Goal: Information Seeking & Learning: Learn about a topic

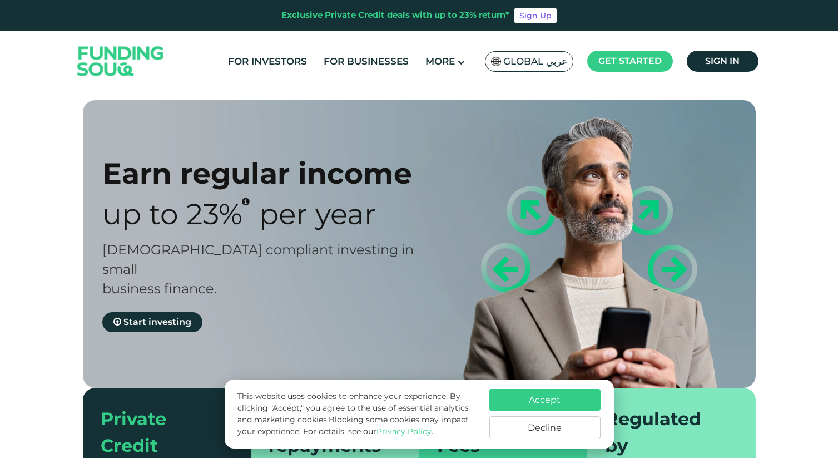
click at [563, 400] on button "Accept" at bounding box center [544, 400] width 111 height 22
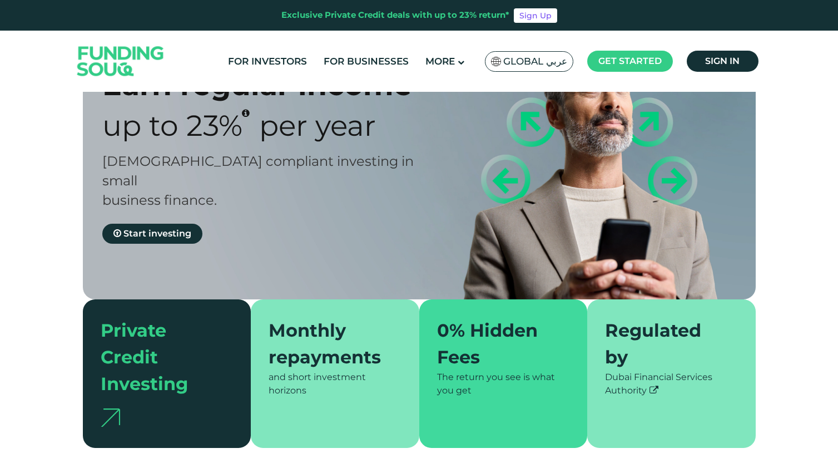
scroll to position [102, 0]
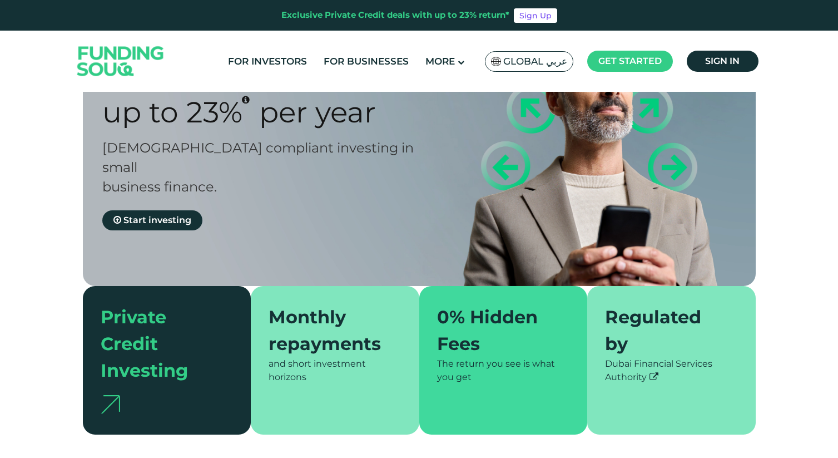
drag, startPoint x: 509, startPoint y: 342, endPoint x: 509, endPoint y: 356, distance: 13.3
click at [509, 357] on div "The return you see is what you get" at bounding box center [503, 370] width 133 height 27
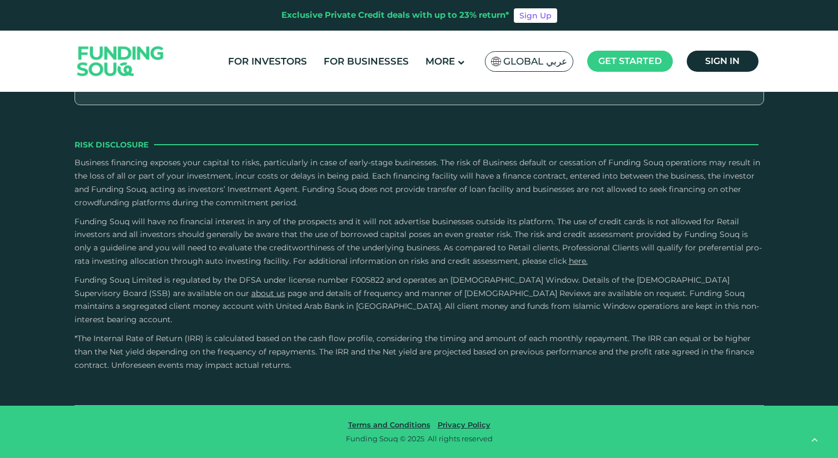
scroll to position [2158, 0]
type tc-range-slider "230000"
drag, startPoint x: 126, startPoint y: 207, endPoint x: 148, endPoint y: 213, distance: 23.1
type tc-range-slider "5"
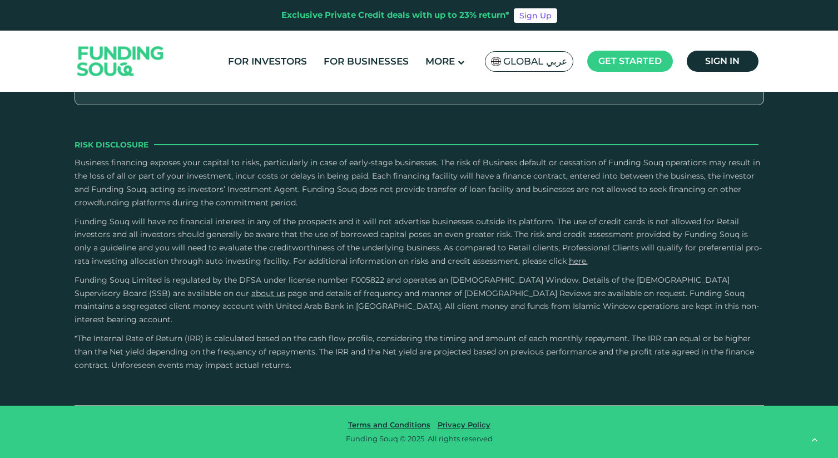
drag, startPoint x: 451, startPoint y: 205, endPoint x: 485, endPoint y: 205, distance: 34.5
drag, startPoint x: 152, startPoint y: 202, endPoint x: 126, endPoint y: 202, distance: 26.1
type tc-range-slider "490000"
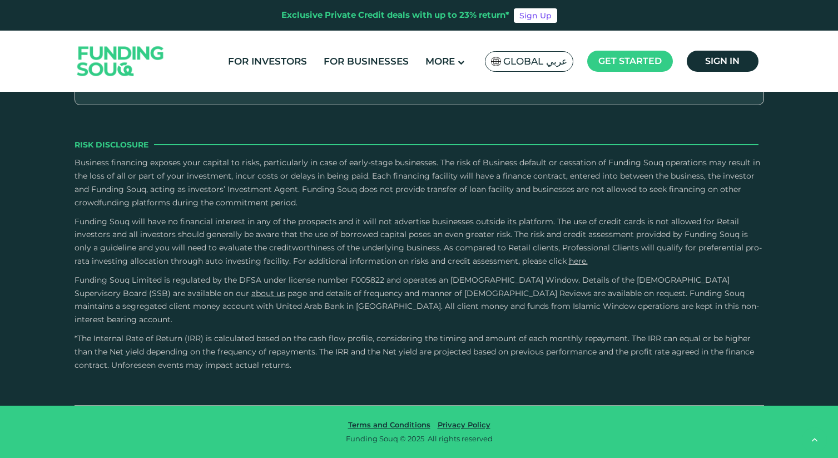
type tc-range-slider "1"
drag, startPoint x: 493, startPoint y: 208, endPoint x: 311, endPoint y: 205, distance: 181.8
type tc-range-slider "10000"
drag, startPoint x: 181, startPoint y: 203, endPoint x: 83, endPoint y: 203, distance: 97.8
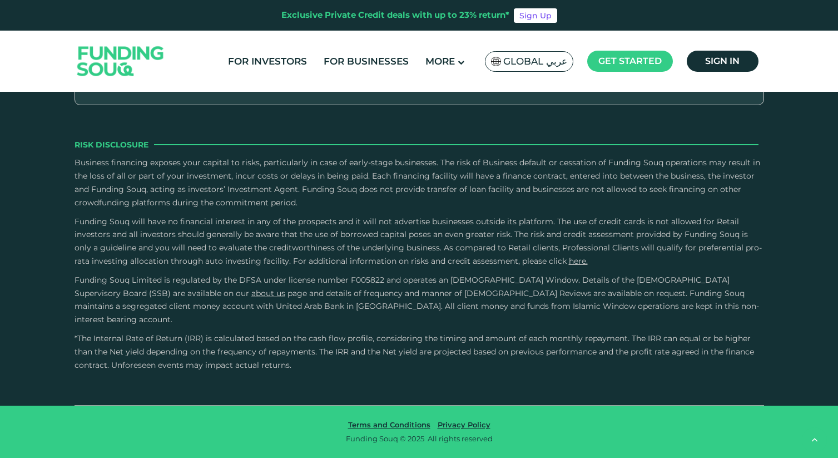
drag, startPoint x: 109, startPoint y: 204, endPoint x: 121, endPoint y: 204, distance: 11.7
drag, startPoint x: 118, startPoint y: 208, endPoint x: 127, endPoint y: 208, distance: 8.3
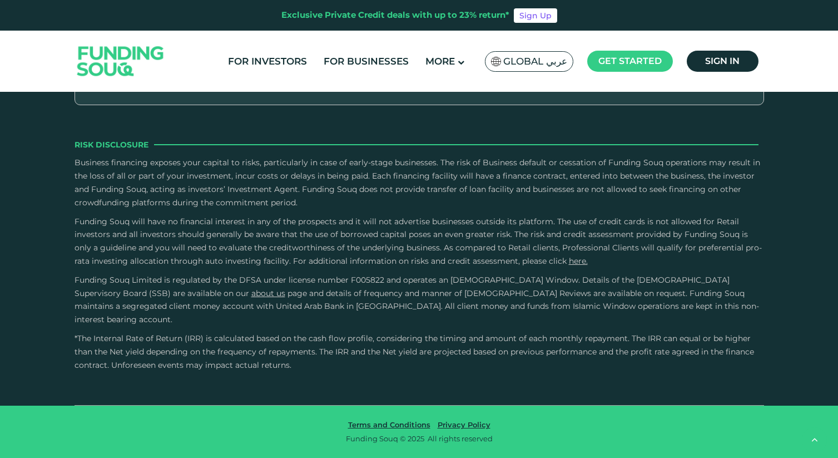
type tc-range-slider "1000000"
drag, startPoint x: 115, startPoint y: 219, endPoint x: 180, endPoint y: 229, distance: 65.3
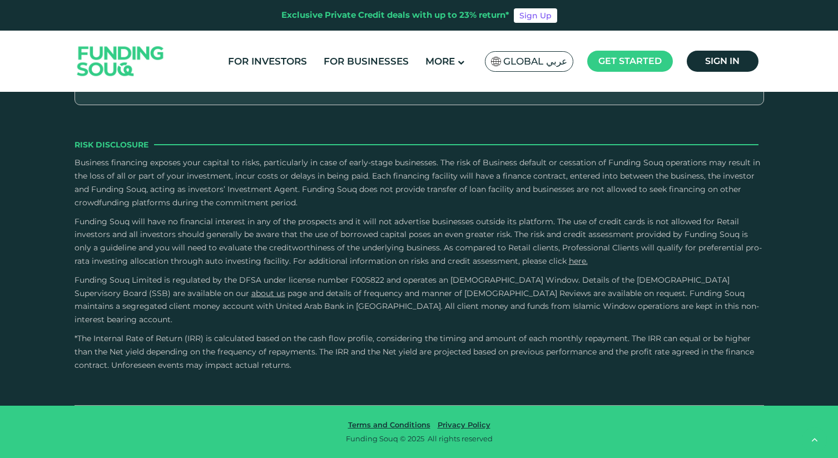
drag, startPoint x: 347, startPoint y: 218, endPoint x: 347, endPoint y: 242, distance: 23.3
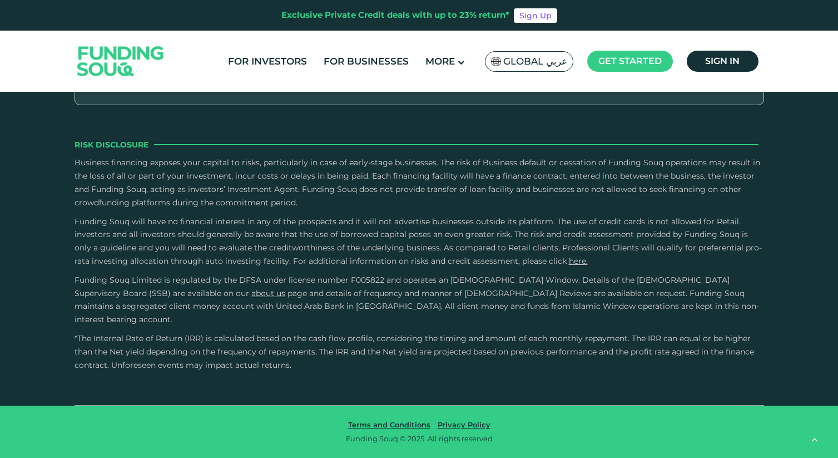
drag, startPoint x: 346, startPoint y: 232, endPoint x: 345, endPoint y: 263, distance: 30.6
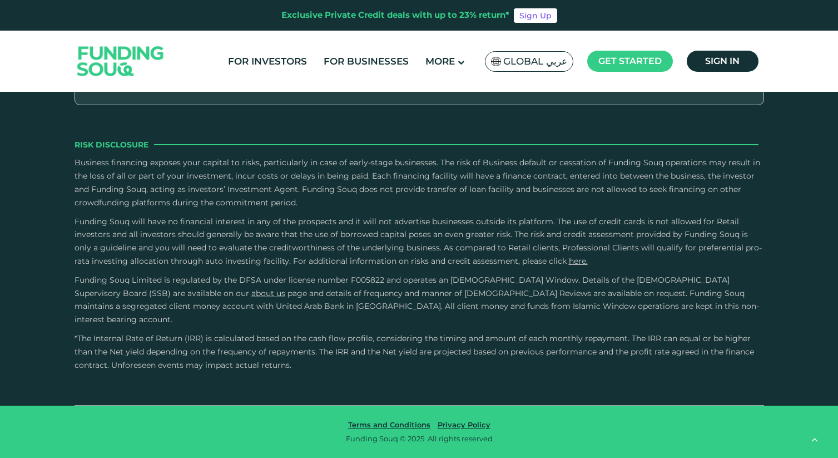
drag, startPoint x: 286, startPoint y: 234, endPoint x: 300, endPoint y: 254, distance: 23.6
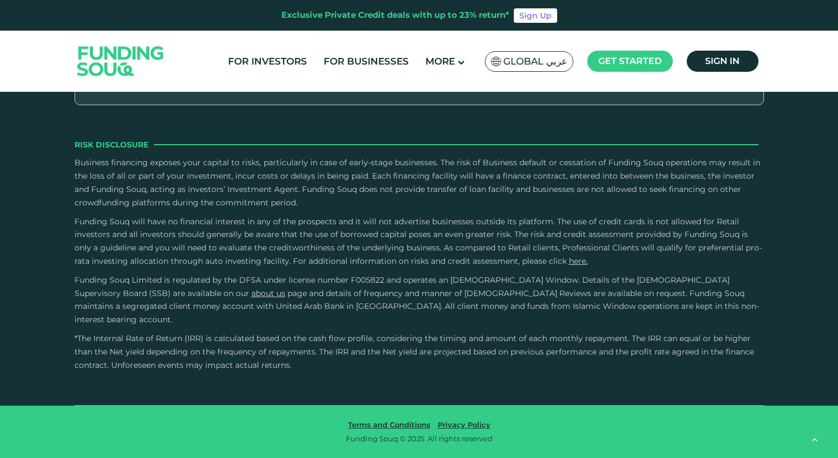
drag, startPoint x: 232, startPoint y: 304, endPoint x: 414, endPoint y: 304, distance: 181.8
drag, startPoint x: 503, startPoint y: 309, endPoint x: 506, endPoint y: 323, distance: 15.0
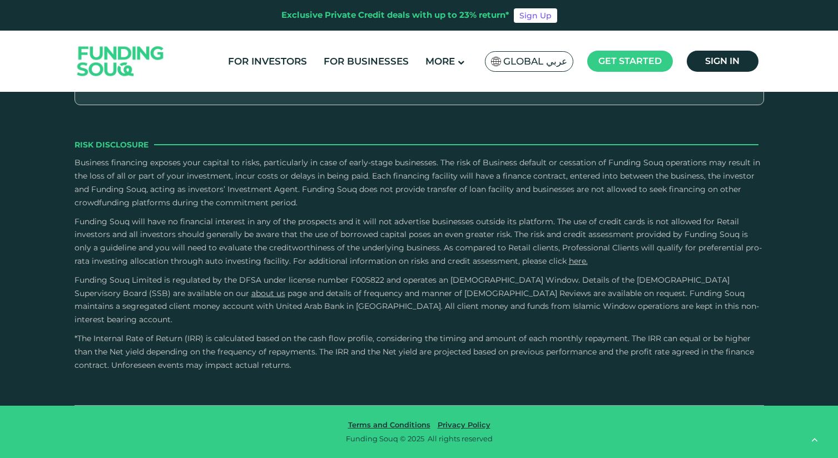
drag, startPoint x: 186, startPoint y: 255, endPoint x: 331, endPoint y: 269, distance: 145.8
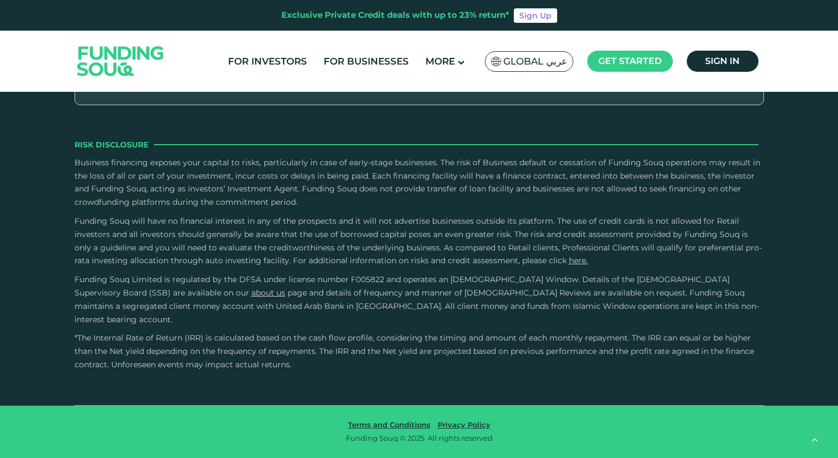
click at [0, 0] on input "Credit History and Risk" at bounding box center [0, 0] width 0 height 0
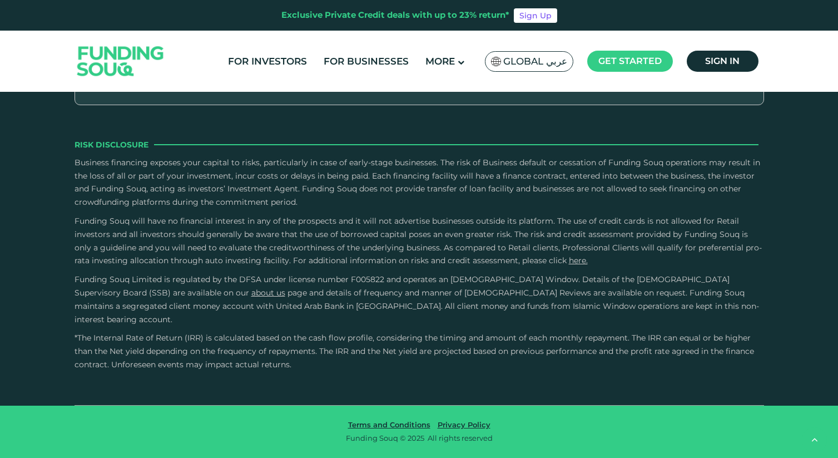
click at [0, 0] on input "Owner Character and Commitment" at bounding box center [0, 0] width 0 height 0
click at [0, 0] on input "External Sources" at bounding box center [0, 0] width 0 height 0
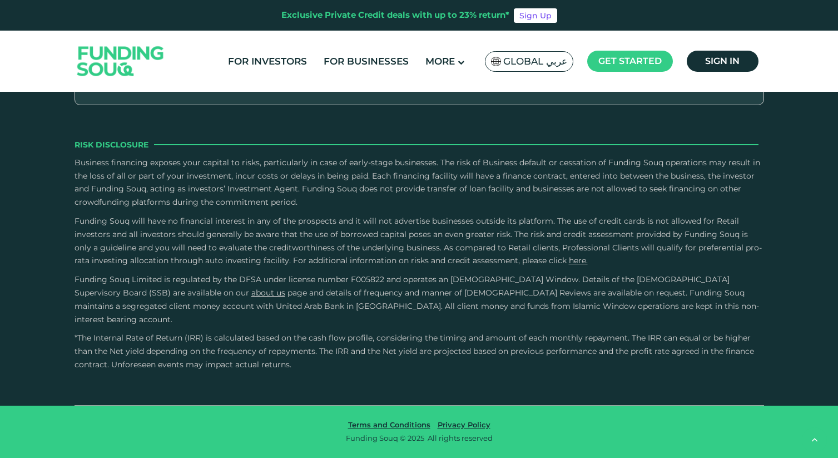
scroll to position [4006, 0]
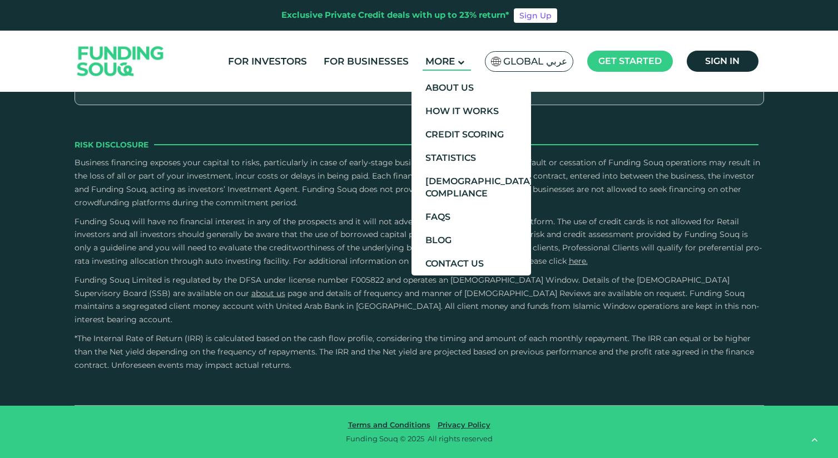
click at [458, 65] on main "More" at bounding box center [447, 61] width 48 height 18
click at [455, 221] on link "FAQs" at bounding box center [471, 216] width 120 height 23
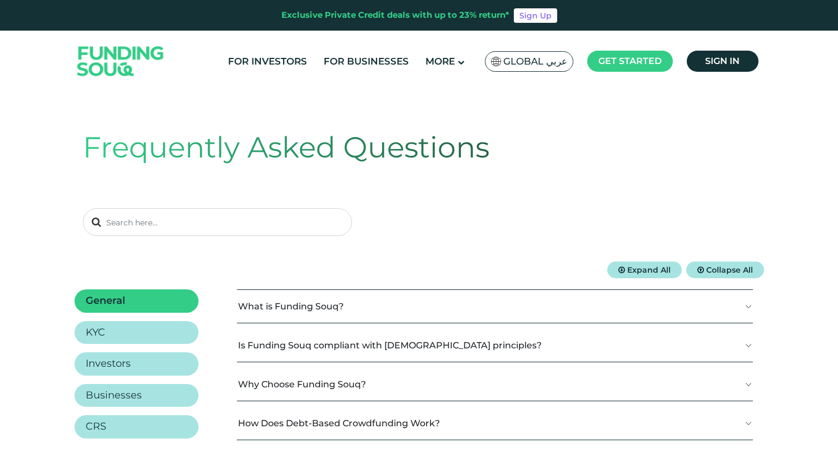
click at [360, 305] on button "What is Funding Souq?" at bounding box center [495, 306] width 516 height 33
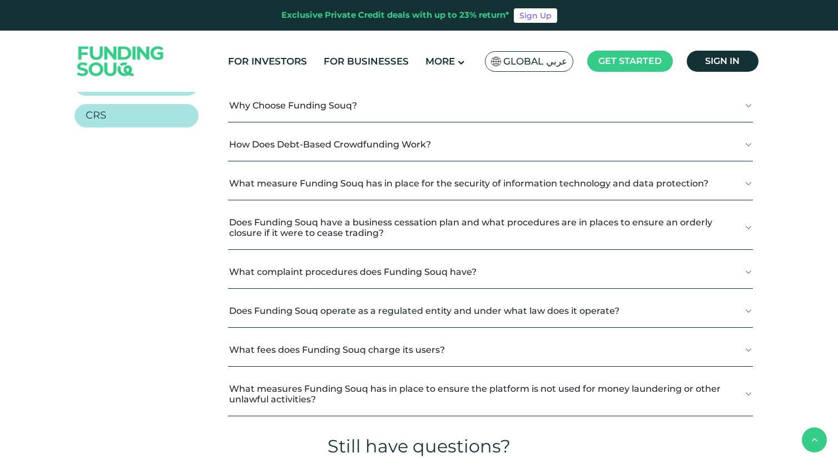
scroll to position [256, 0]
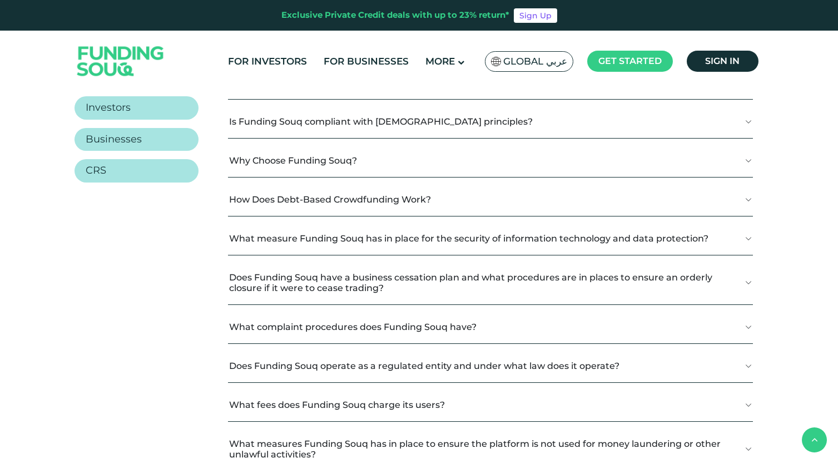
click at [368, 206] on button "How Does Debt-Based Crowdfunding Work?" at bounding box center [490, 199] width 525 height 33
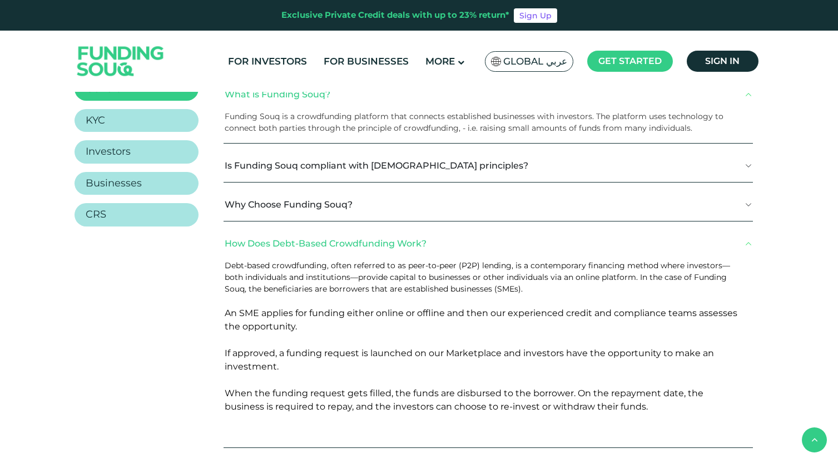
scroll to position [207, 0]
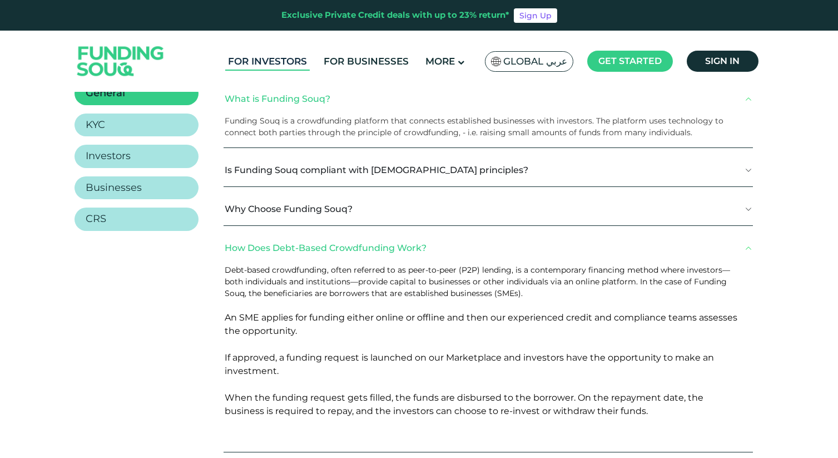
click at [285, 62] on link "For Investors" at bounding box center [267, 61] width 85 height 18
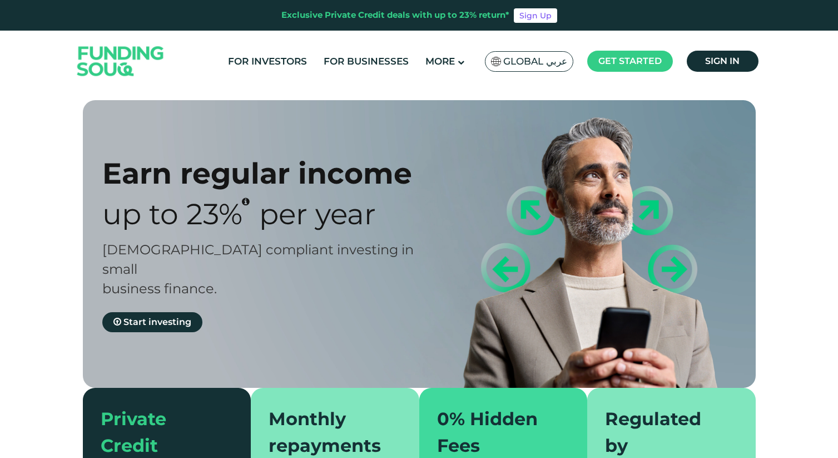
type tc-range-slider "4"
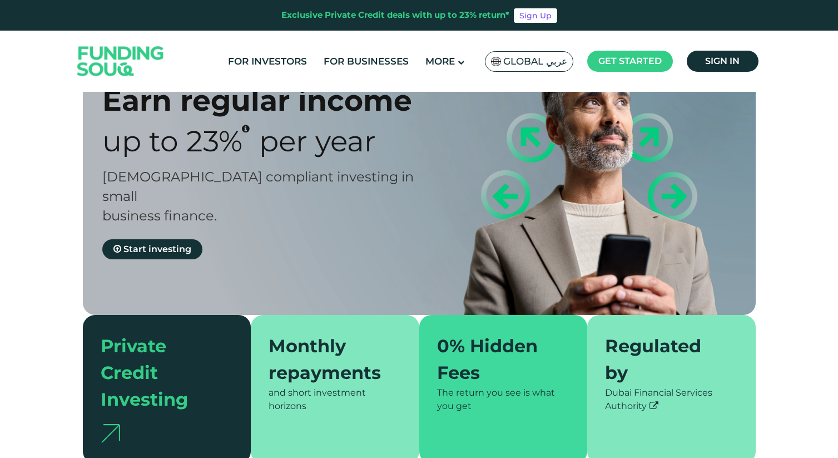
scroll to position [72, 0]
click at [172, 244] on span "Start investing" at bounding box center [157, 249] width 68 height 11
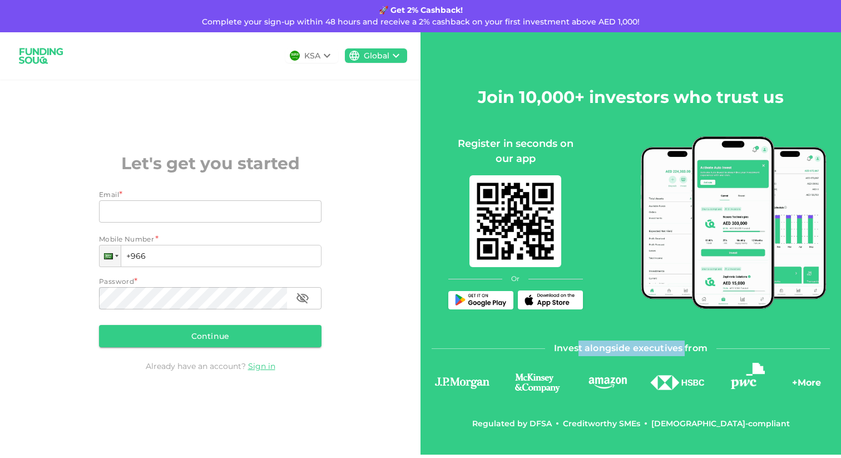
drag, startPoint x: 579, startPoint y: 347, endPoint x: 684, endPoint y: 349, distance: 105.1
click at [685, 349] on span "Invest alongside executives from" at bounding box center [630, 348] width 153 height 16
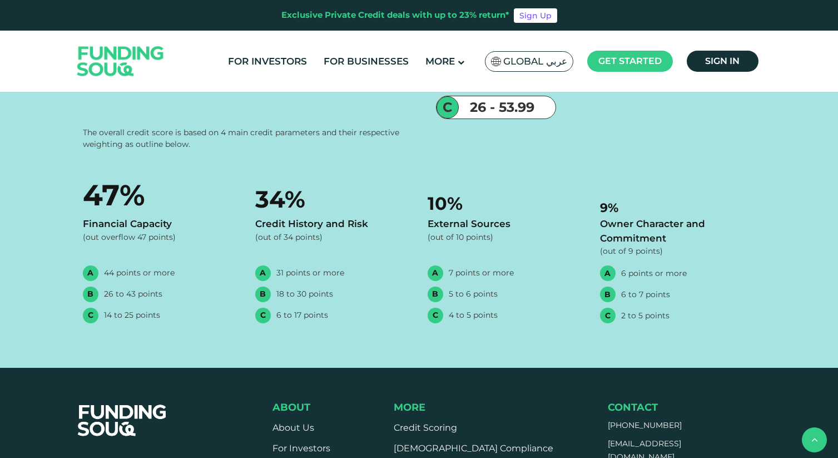
scroll to position [1245, 0]
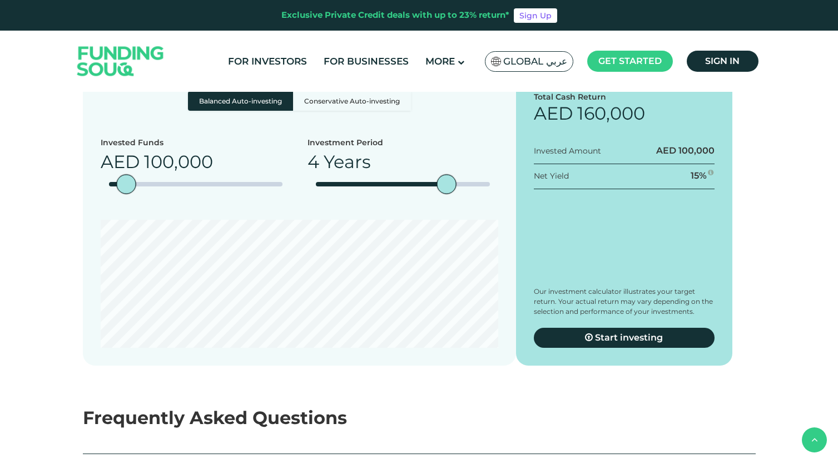
drag, startPoint x: 354, startPoint y: 157, endPoint x: 352, endPoint y: 176, distance: 18.4
drag, startPoint x: 339, startPoint y: 172, endPoint x: 342, endPoint y: 202, distance: 30.2
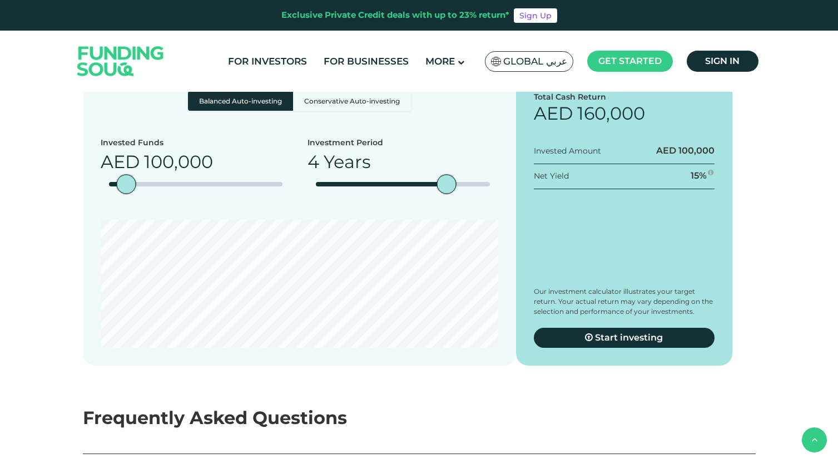
drag, startPoint x: 461, startPoint y: 149, endPoint x: 521, endPoint y: 212, distance: 87.3
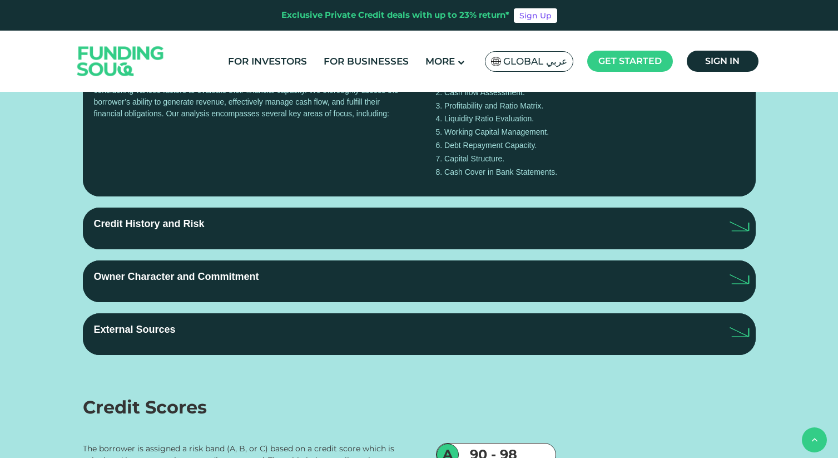
scroll to position [2045, 0]
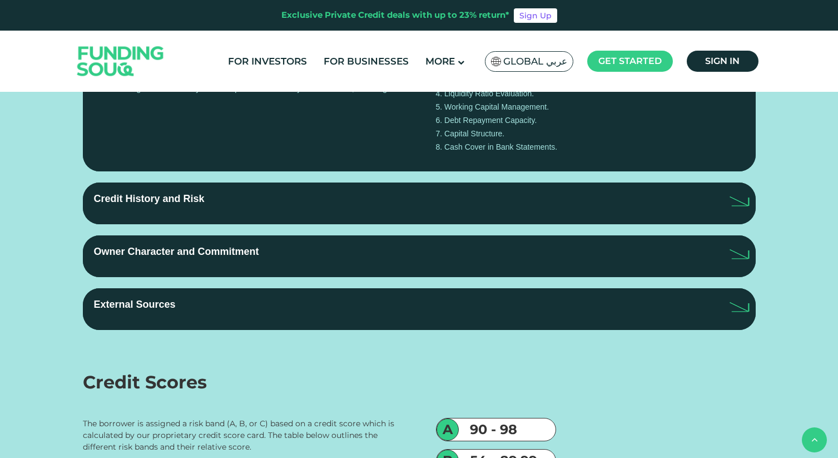
radio input "true"
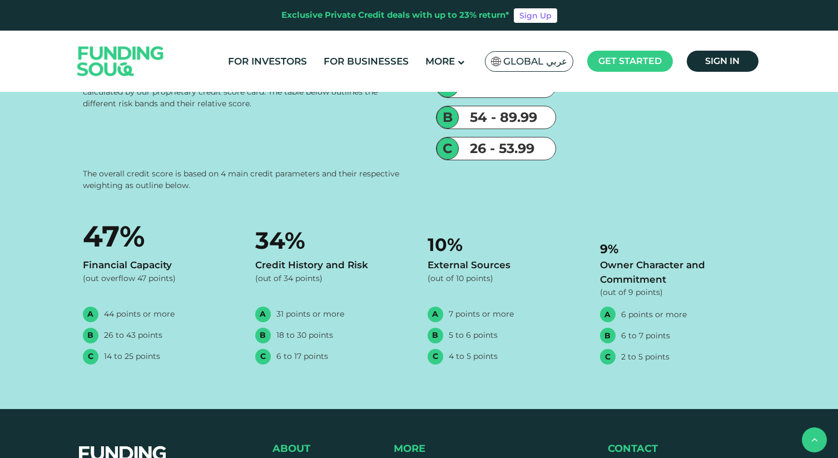
scroll to position [2388, 0]
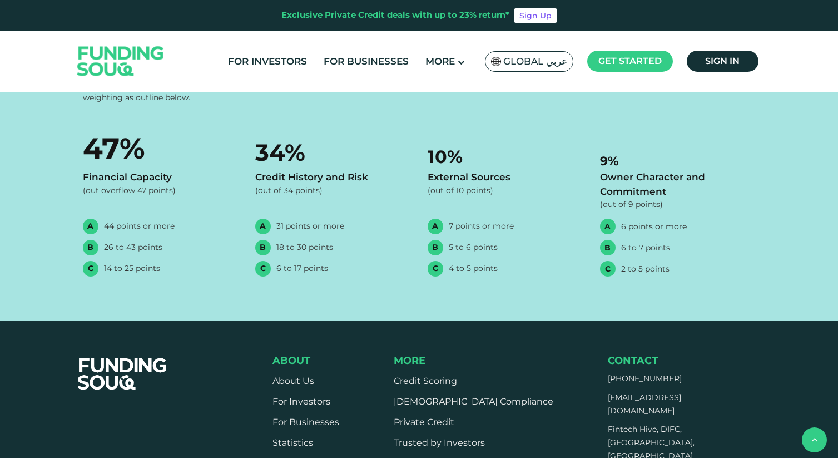
scroll to position [2488, 0]
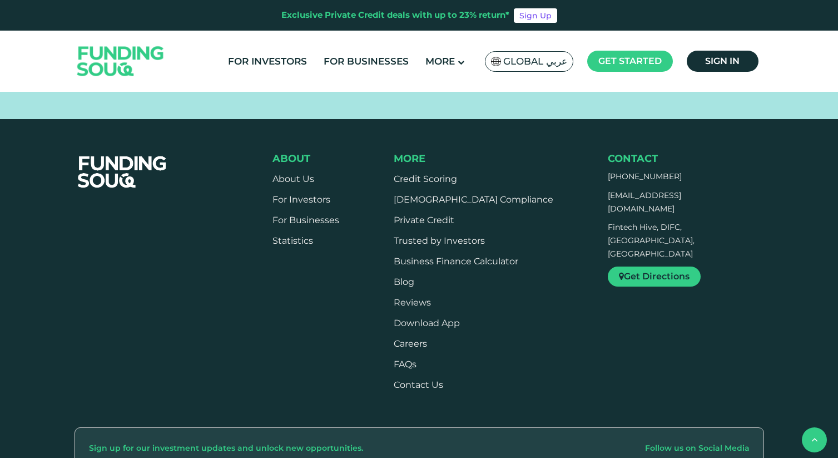
scroll to position [2679, 0]
